Goal: Information Seeking & Learning: Check status

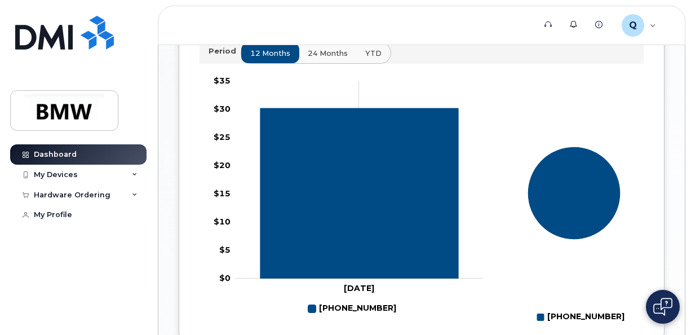
scroll to position [395, 0]
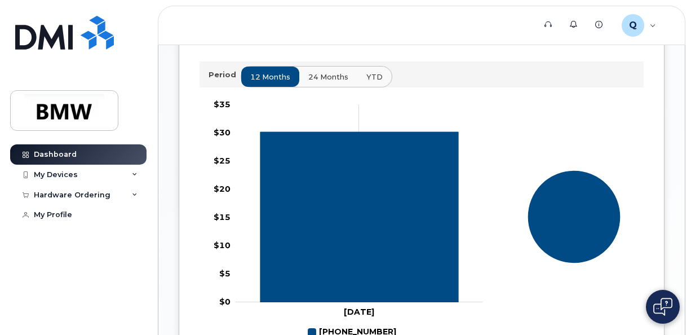
click at [320, 87] on button "24 months" at bounding box center [328, 77] width 59 height 20
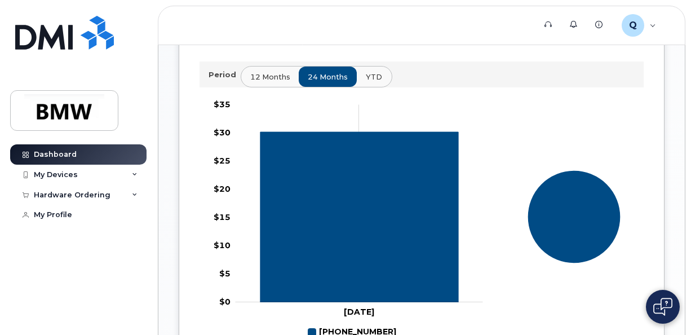
click at [374, 82] on span "YTD" at bounding box center [374, 77] width 16 height 11
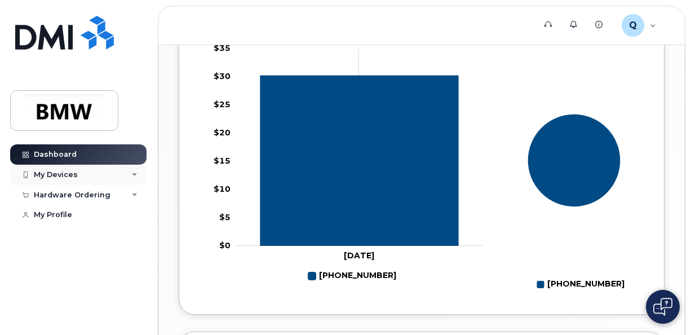
click at [98, 169] on div "My Devices" at bounding box center [78, 175] width 136 height 20
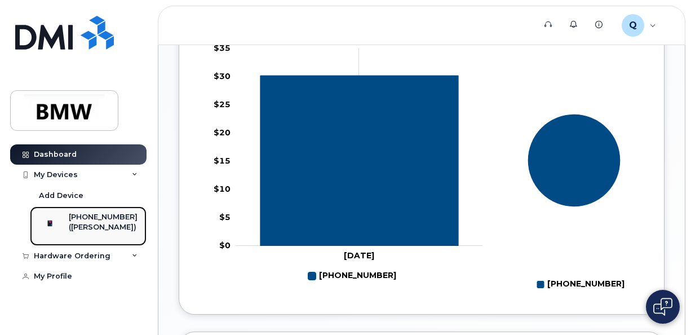
click at [97, 215] on div "[PHONE_NUMBER]" at bounding box center [103, 217] width 69 height 10
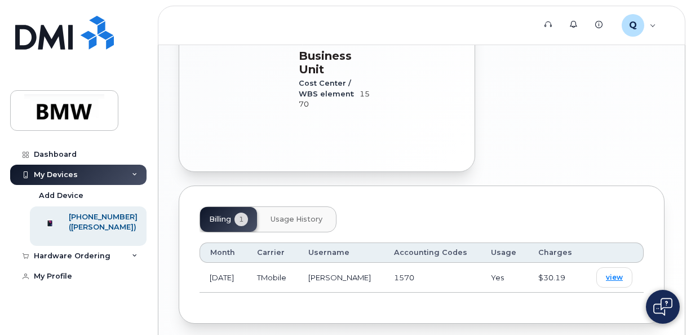
scroll to position [470, 0]
click at [285, 214] on span "Usage History" at bounding box center [297, 218] width 52 height 9
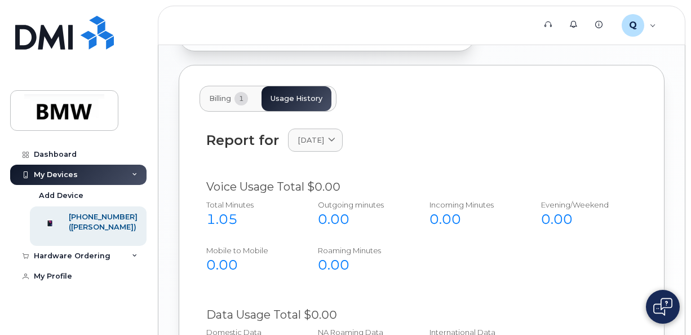
scroll to position [582, 0]
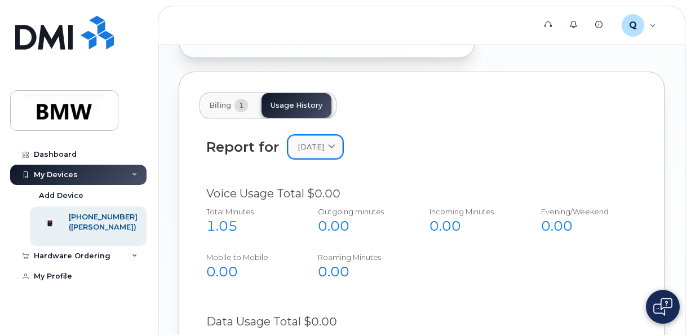
click at [343, 135] on link "[DATE]" at bounding box center [315, 146] width 55 height 23
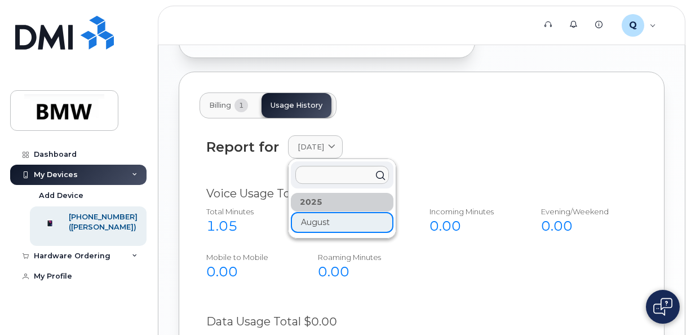
click at [321, 193] on div "[DATE]" at bounding box center [342, 213] width 103 height 40
click at [324, 193] on div "2025" at bounding box center [342, 202] width 103 height 19
click at [390, 92] on div "Billing 1 Usage History" at bounding box center [422, 105] width 444 height 26
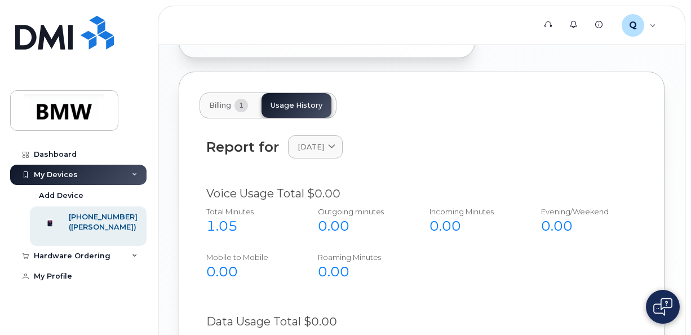
click at [236, 99] on span "1" at bounding box center [242, 106] width 14 height 14
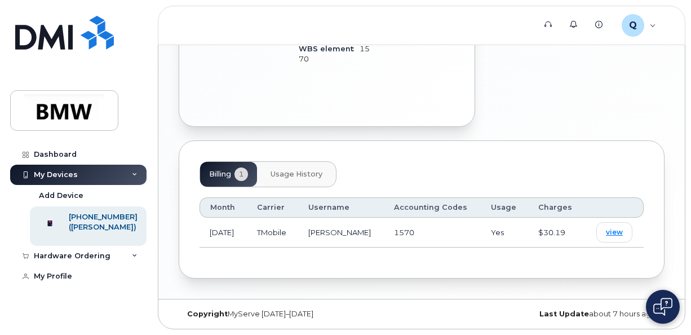
scroll to position [470, 0]
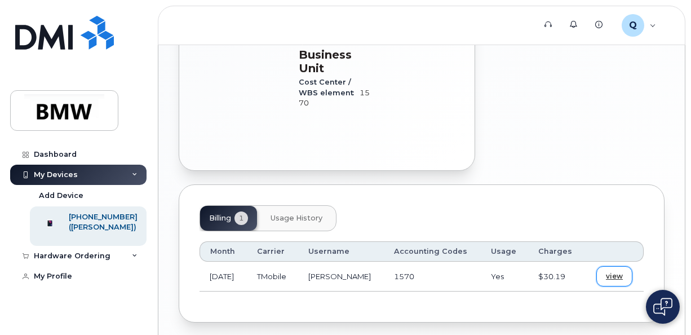
click at [610, 271] on span "view" at bounding box center [614, 276] width 17 height 10
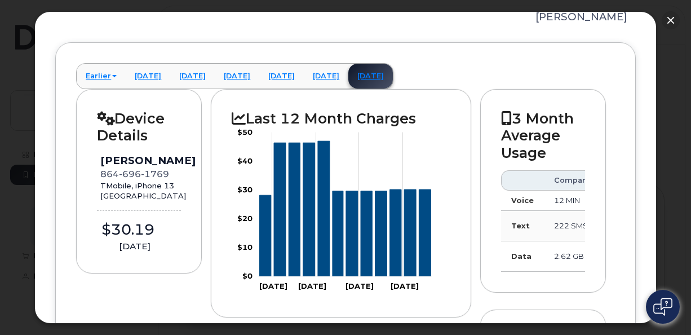
scroll to position [113, 0]
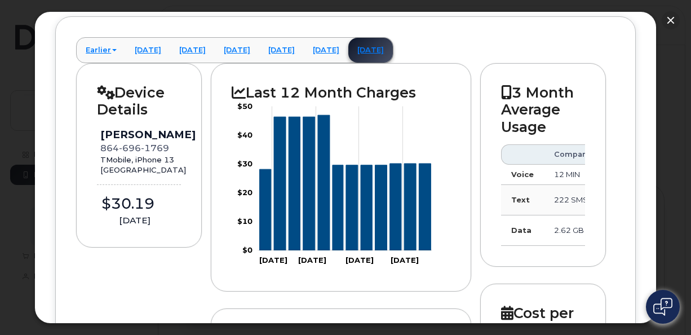
click at [519, 242] on td "Data" at bounding box center [522, 230] width 43 height 30
click at [348, 50] on link "[DATE]" at bounding box center [326, 50] width 45 height 25
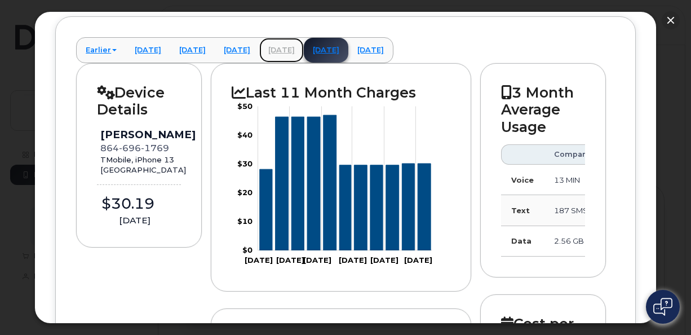
click at [304, 49] on link "[DATE]" at bounding box center [281, 50] width 45 height 25
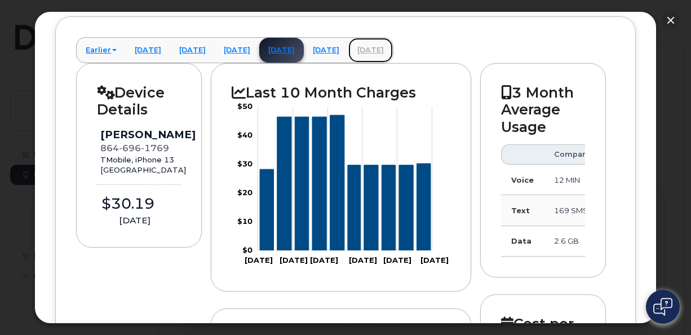
click at [393, 53] on link "[DATE]" at bounding box center [370, 50] width 45 height 25
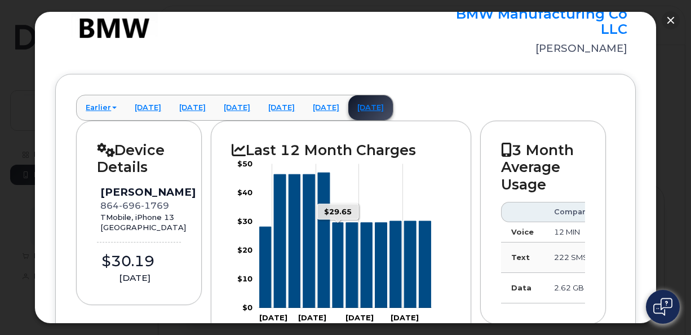
scroll to position [0, 0]
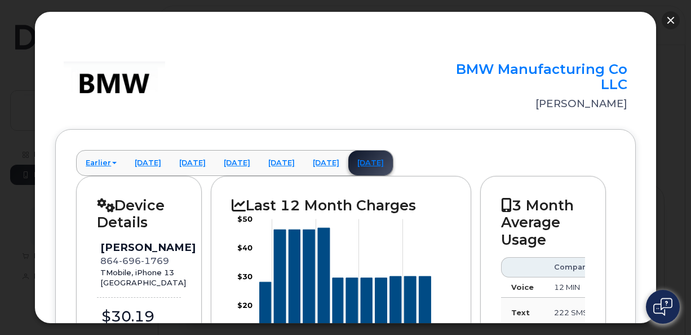
click at [674, 20] on button "button" at bounding box center [671, 20] width 18 height 18
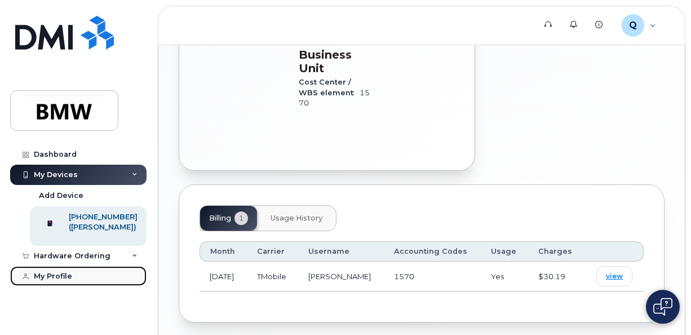
click at [51, 281] on div "My Profile" at bounding box center [53, 276] width 38 height 9
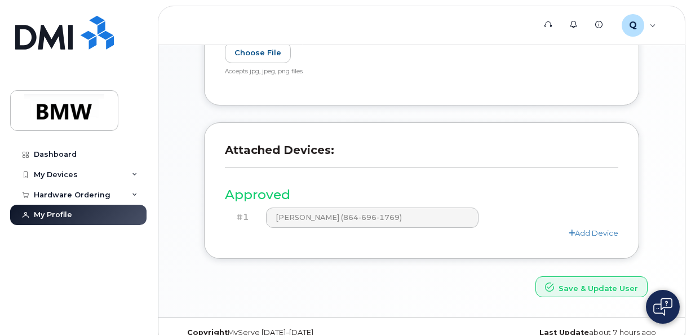
scroll to position [333, 0]
